Goal: Information Seeking & Learning: Learn about a topic

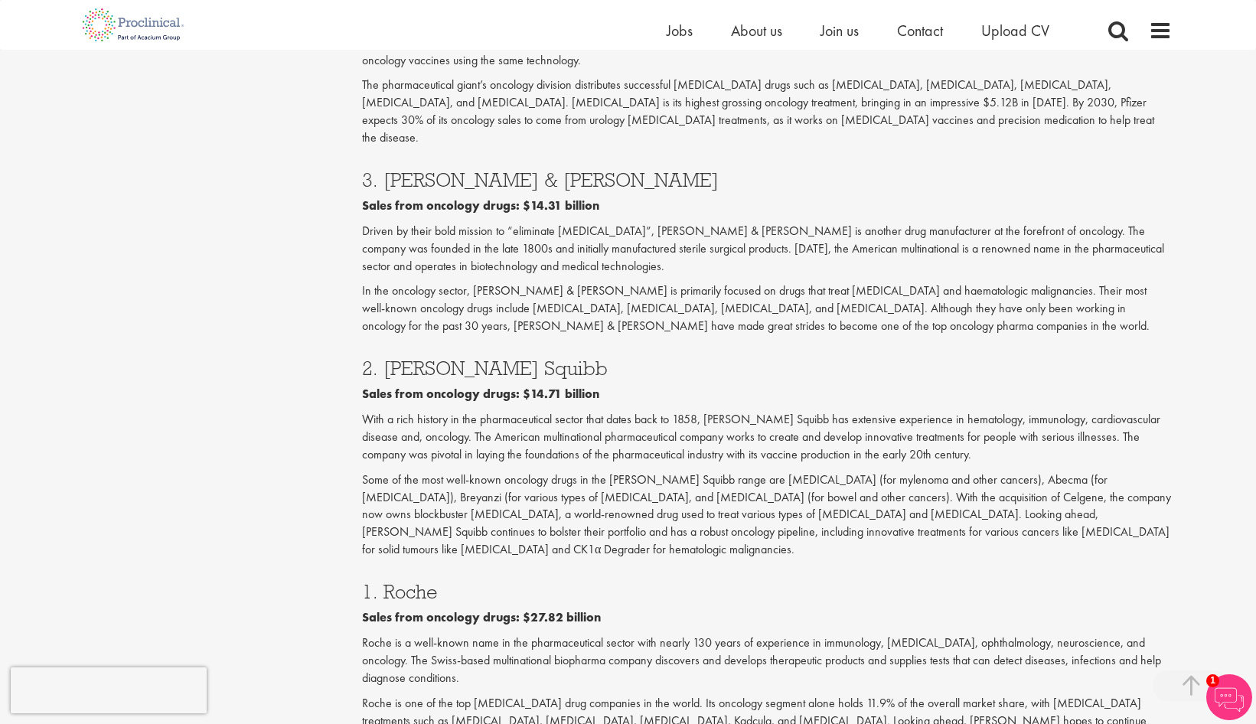
scroll to position [2372, 0]
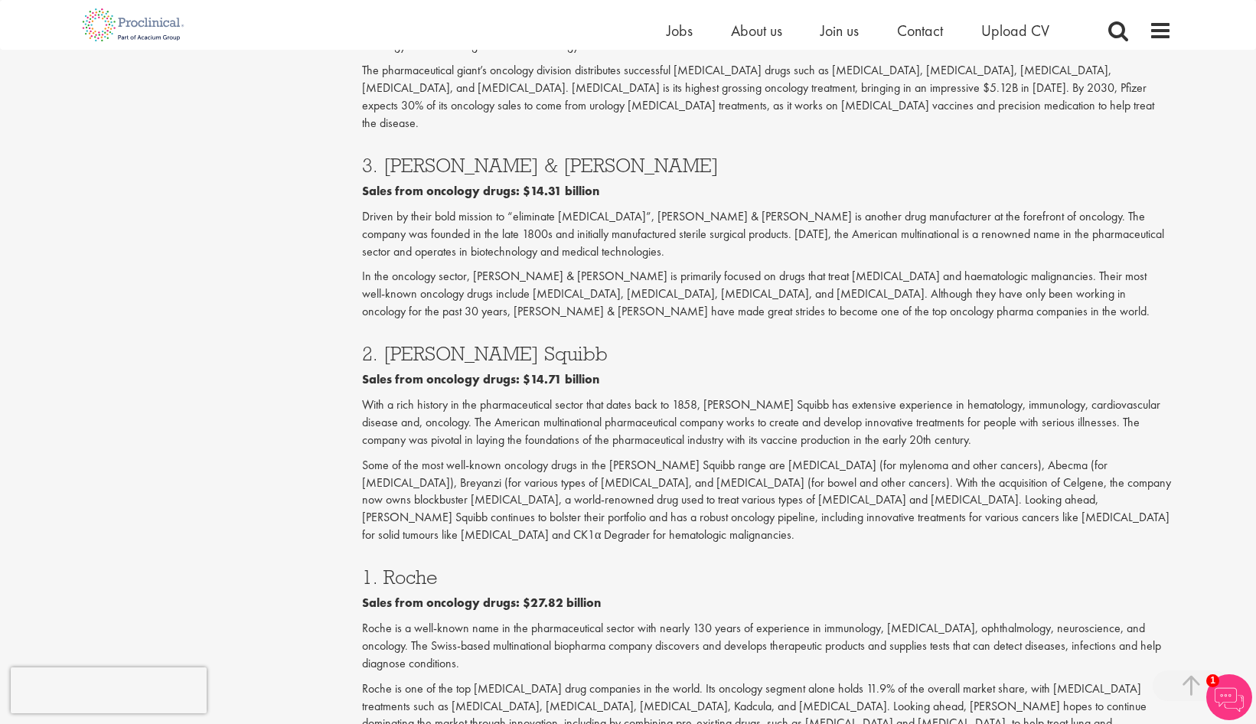
click at [614, 457] on p "Some of the most well-known oncology drugs in the [PERSON_NAME] Squibb range ar…" at bounding box center [767, 500] width 810 height 87
click at [613, 457] on p "Some of the most well-known oncology drugs in the [PERSON_NAME] Squibb range ar…" at bounding box center [767, 500] width 810 height 87
click at [700, 552] on div "1. Roche Sales from oncology drugs: $27.82 billion [PERSON_NAME] is a well-know…" at bounding box center [766, 655] width 833 height 206
click at [1121, 457] on p "Some of the most well-known oncology drugs in the [PERSON_NAME] Squibb range ar…" at bounding box center [767, 500] width 810 height 87
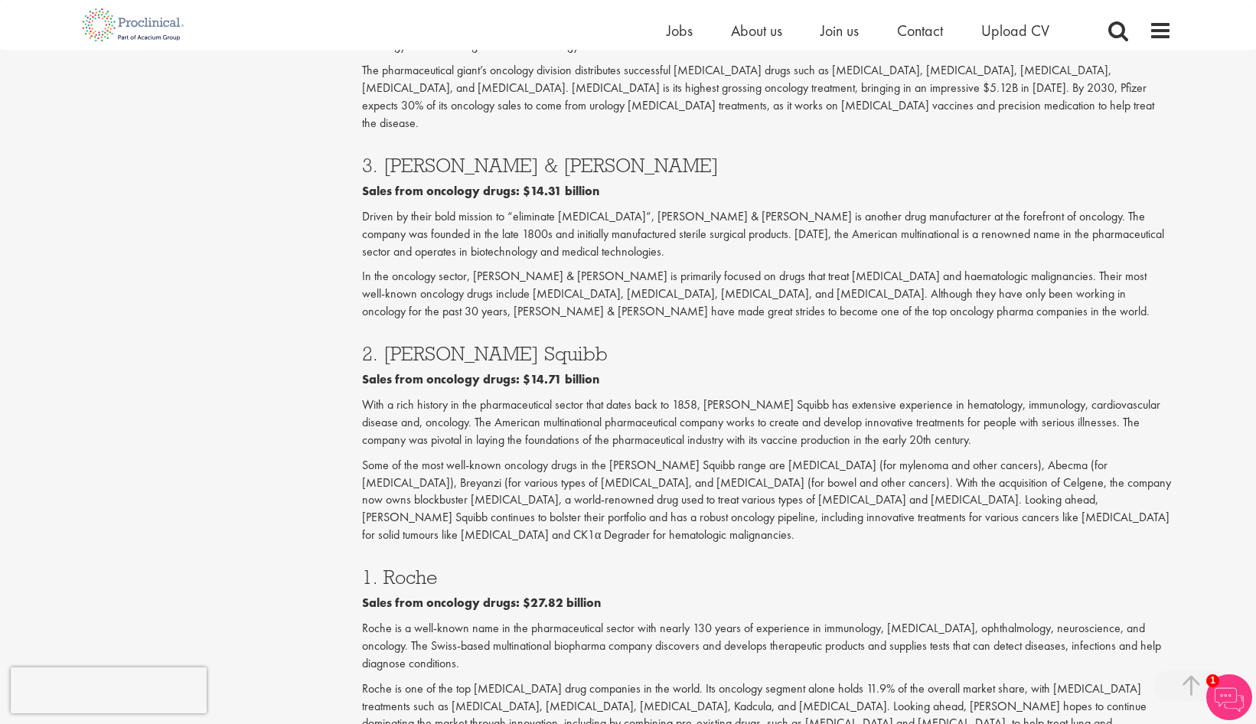
click at [977, 457] on p "Some of the most well-known oncology drugs in the [PERSON_NAME] Squibb range ar…" at bounding box center [767, 500] width 810 height 87
